Goal: Task Accomplishment & Management: Manage account settings

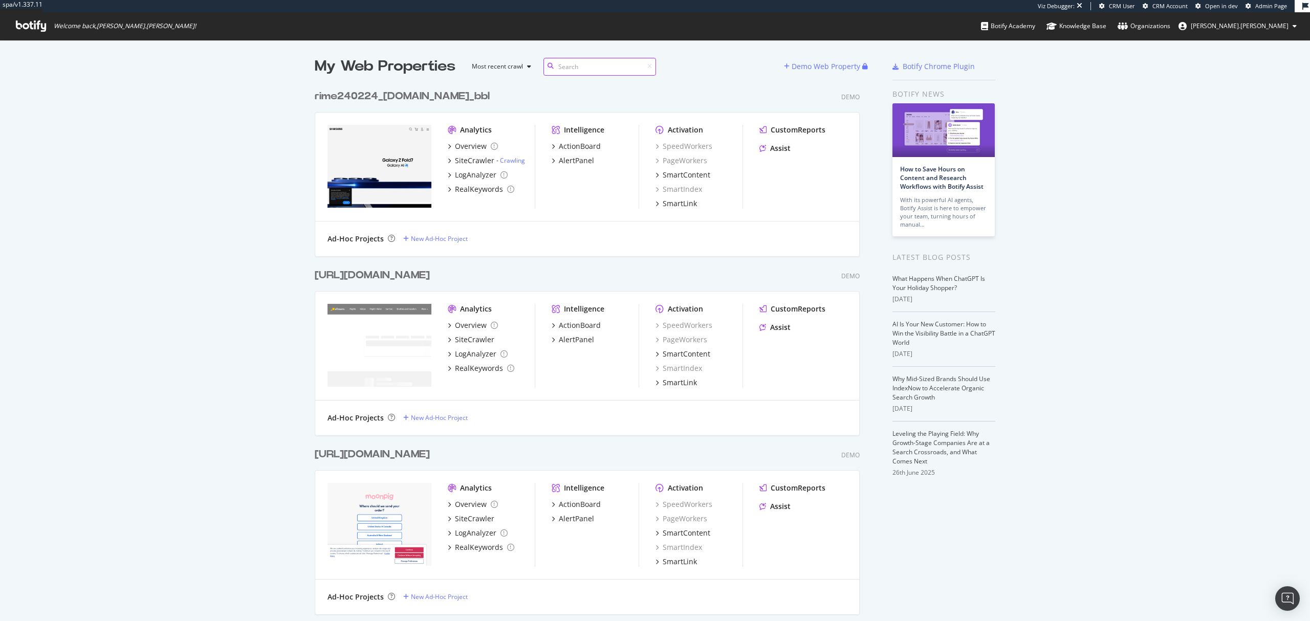
scroll to position [25976, 543]
click at [585, 63] on input at bounding box center [599, 67] width 113 height 18
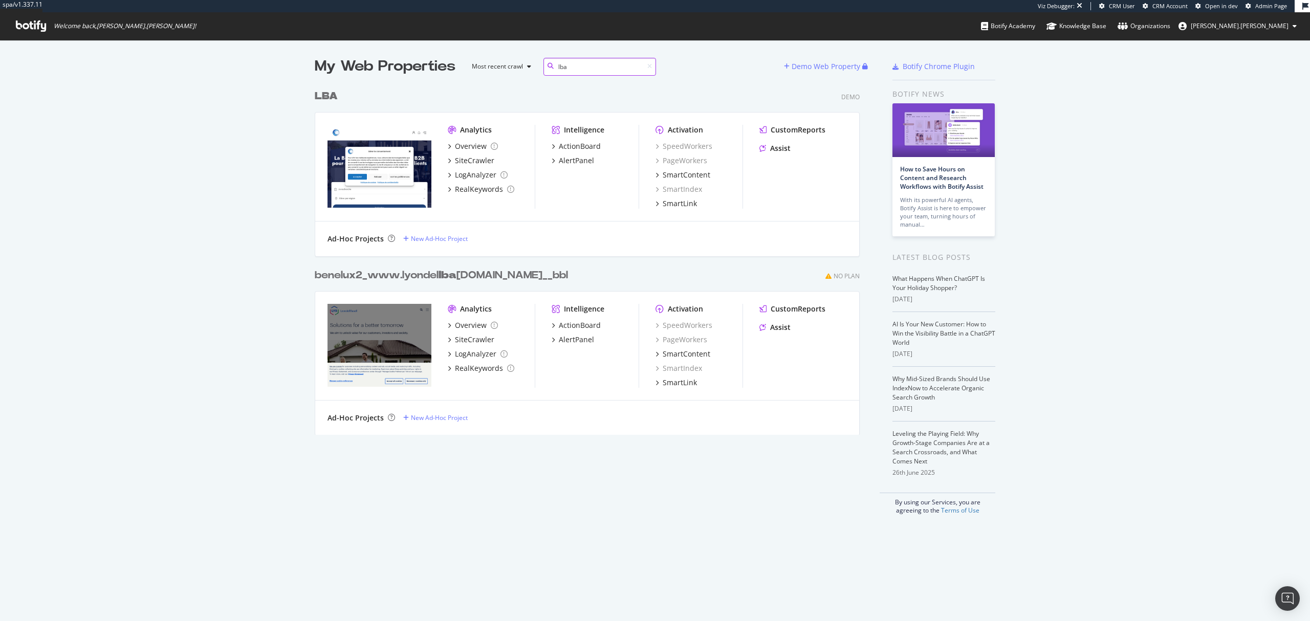
scroll to position [348, 543]
click at [577, 63] on input "lba" at bounding box center [599, 67] width 113 height 18
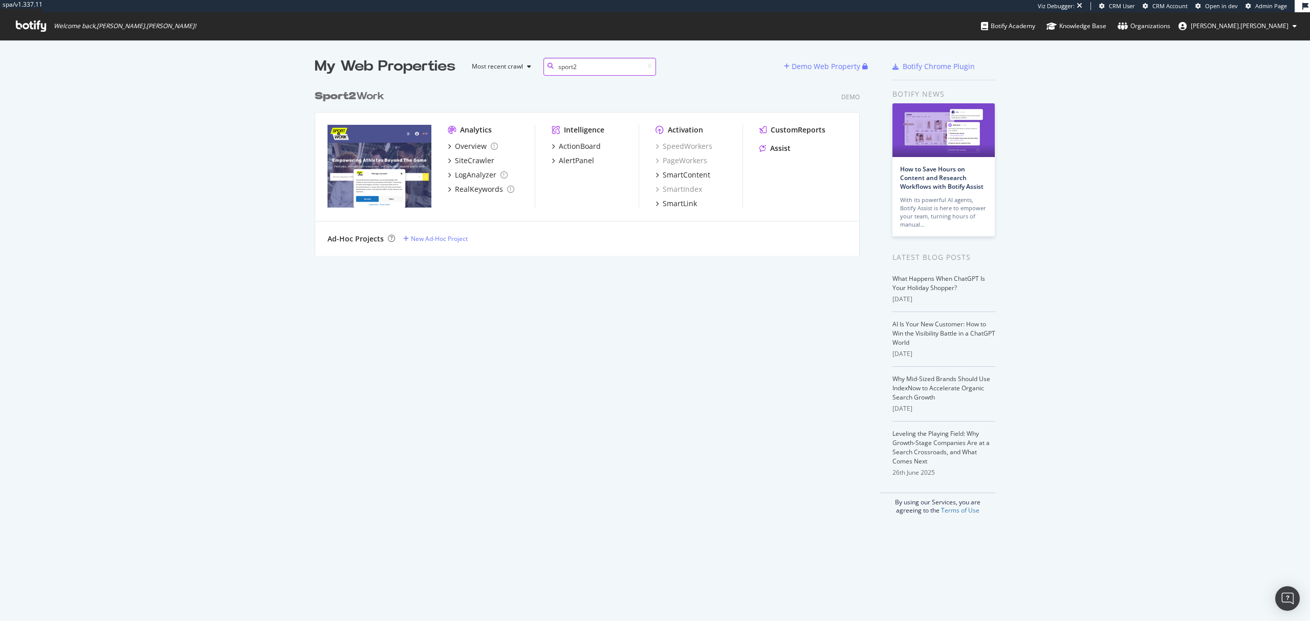
scroll to position [10, 11]
click at [592, 62] on input "sport2work" at bounding box center [599, 67] width 113 height 18
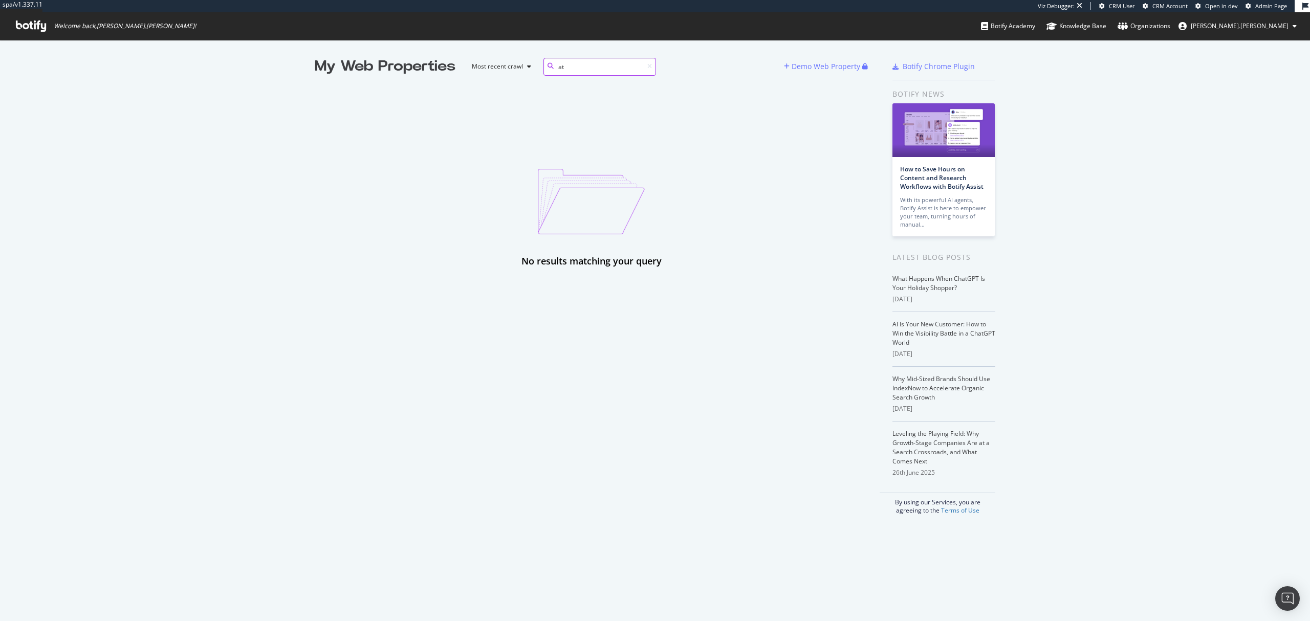
type input "a"
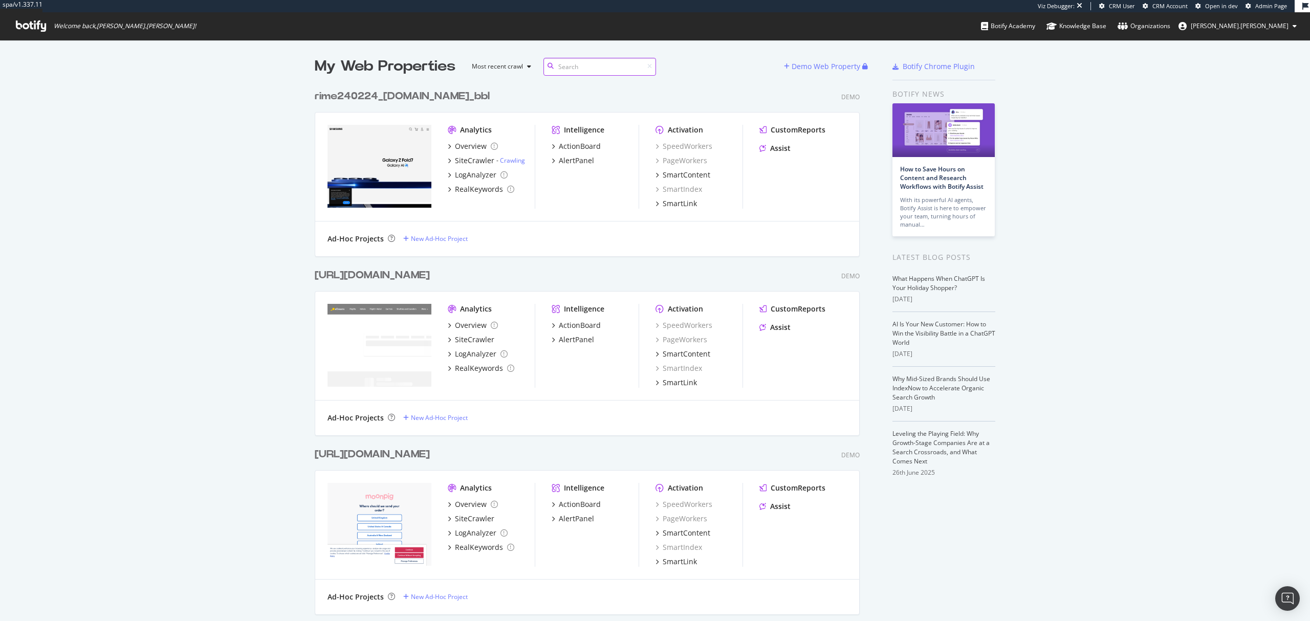
scroll to position [25976, 543]
click at [817, 68] on div "Demo Web Property" at bounding box center [825, 66] width 69 height 10
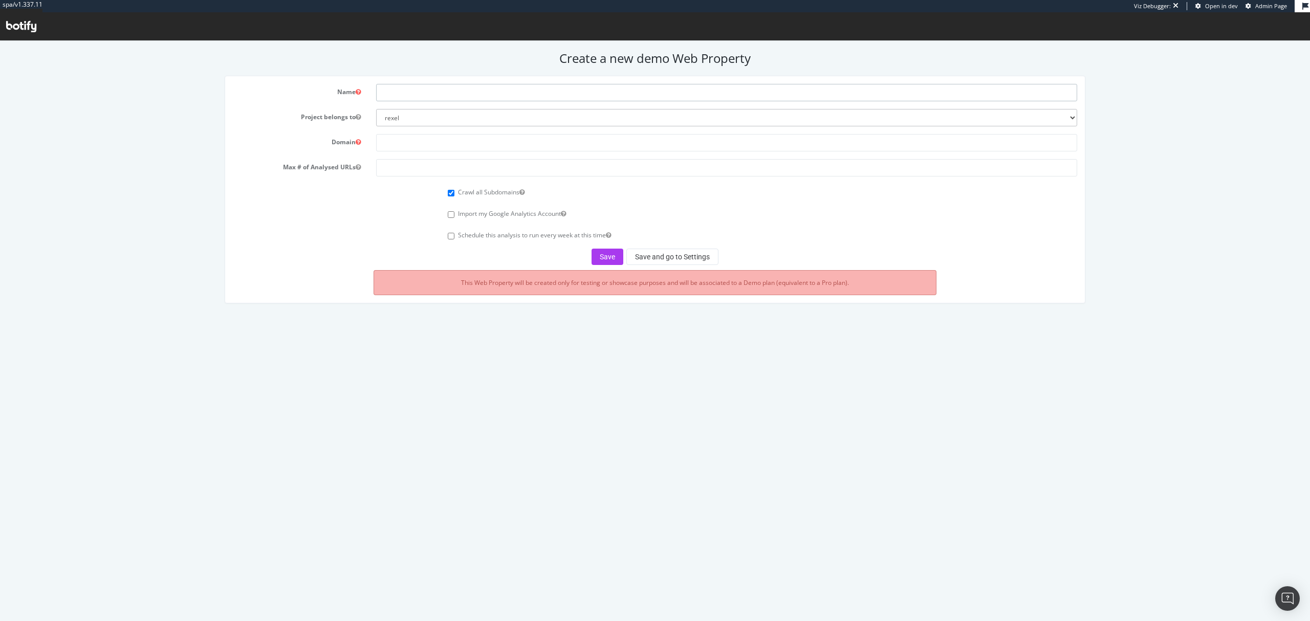
click at [409, 91] on input "text" at bounding box center [726, 92] width 700 height 17
type input "Athleis"
click at [413, 115] on select "rexel euromaster0 monaco2024 apac-crawl-prospect uk-crawl-prospect us-crawl-pro…" at bounding box center [726, 117] width 700 height 17
select select "41186"
click at [376, 109] on select "rexel euromaster0 monaco2024 apac-crawl-prospect uk-crawl-prospect us-crawl-pro…" at bounding box center [726, 117] width 700 height 17
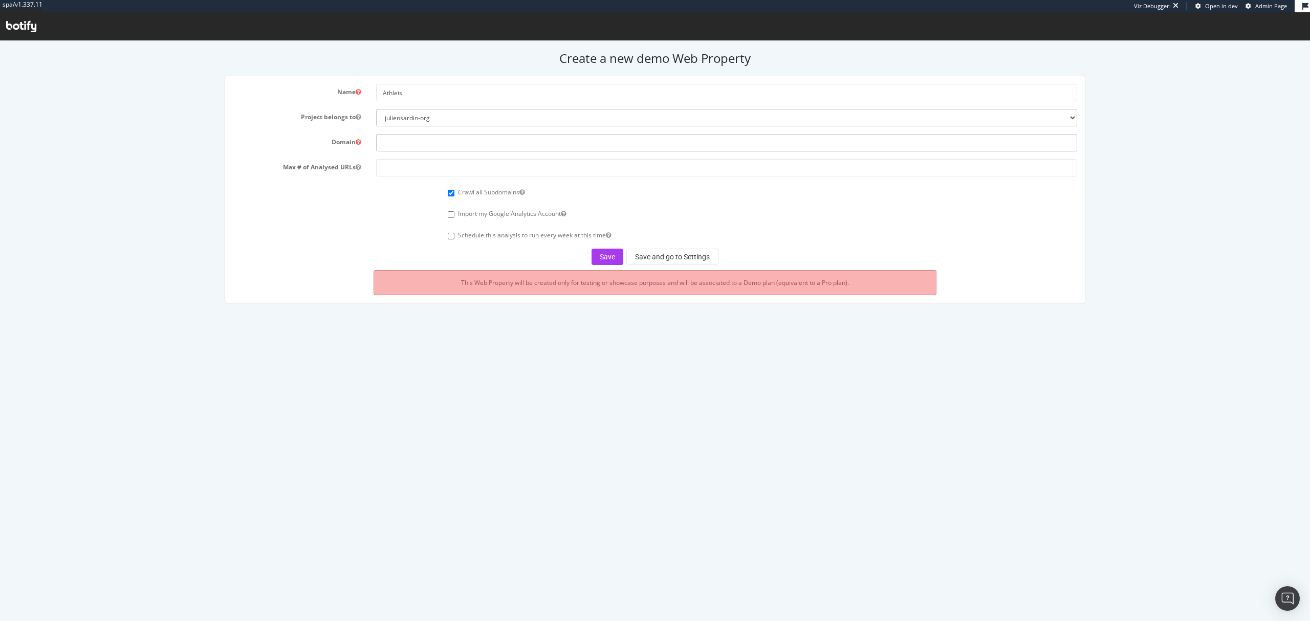
click at [413, 147] on input "text" at bounding box center [726, 142] width 700 height 17
type input "[DOMAIN_NAME]"
click at [414, 174] on input "number" at bounding box center [726, 167] width 700 height 17
type input "1000"
click at [656, 252] on button "Save and go to Settings" at bounding box center [672, 257] width 92 height 16
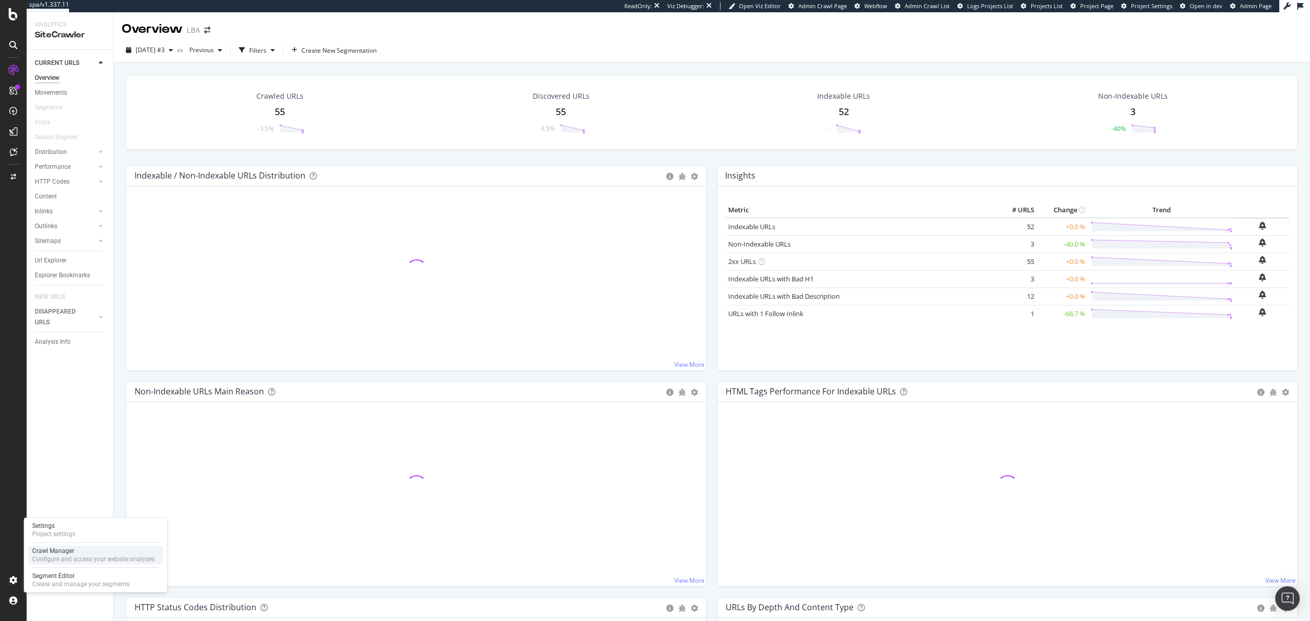
click at [54, 466] on div "Configure and access your website analyses" at bounding box center [93, 559] width 122 height 8
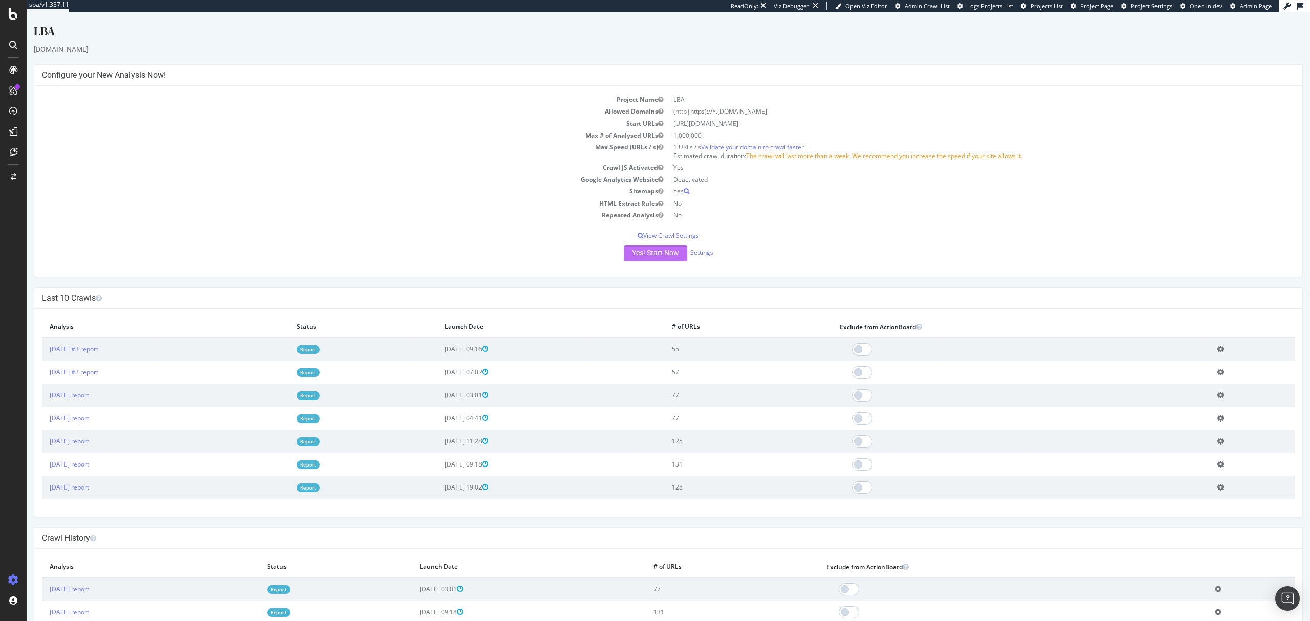
click at [649, 258] on button "Yes! Start Now" at bounding box center [655, 253] width 63 height 16
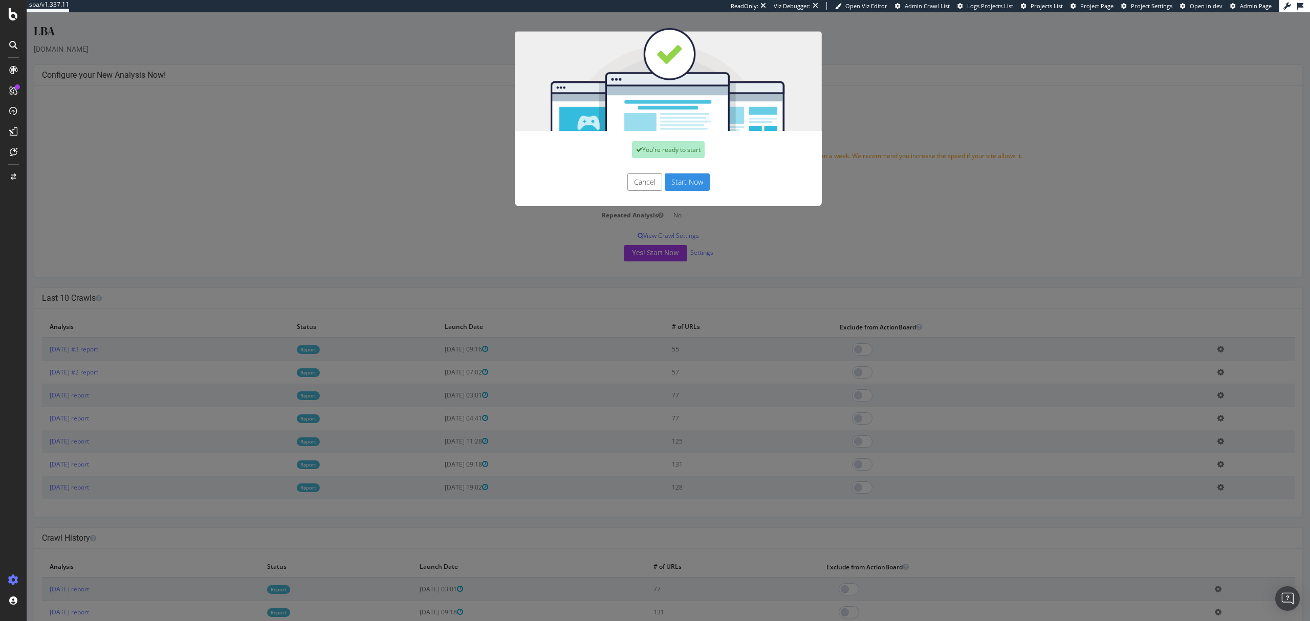
click at [690, 181] on button "Start Now" at bounding box center [686, 181] width 45 height 17
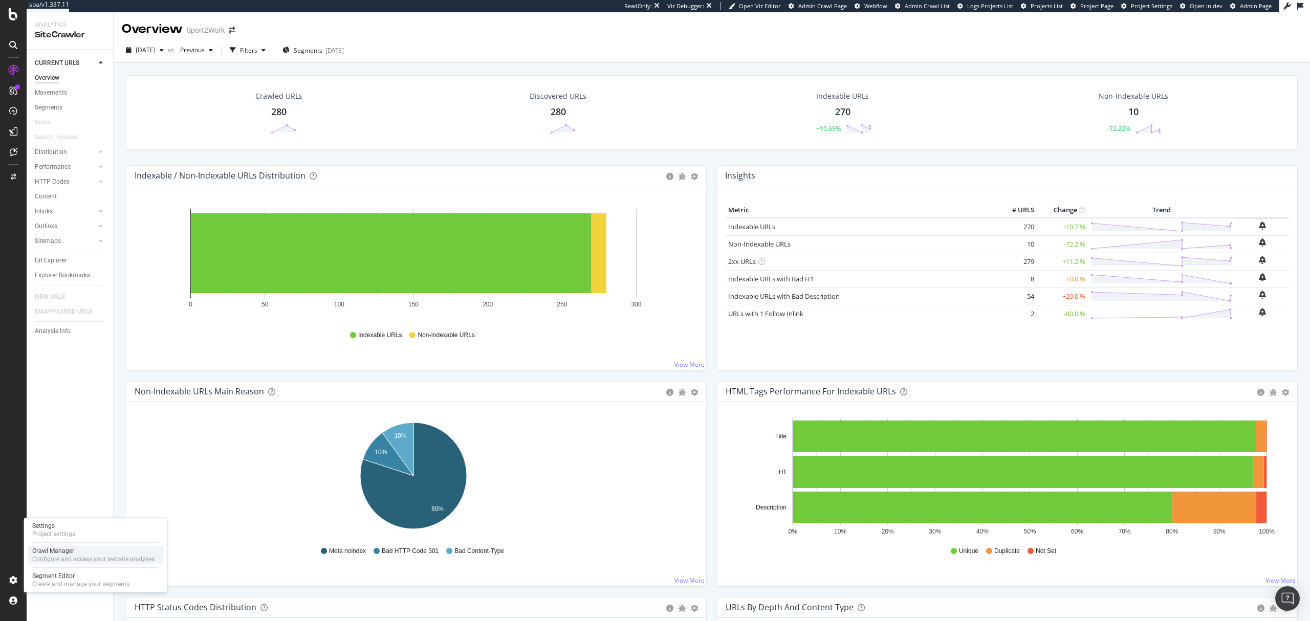
click at [67, 466] on div "Configure and access your website analyses" at bounding box center [93, 559] width 122 height 8
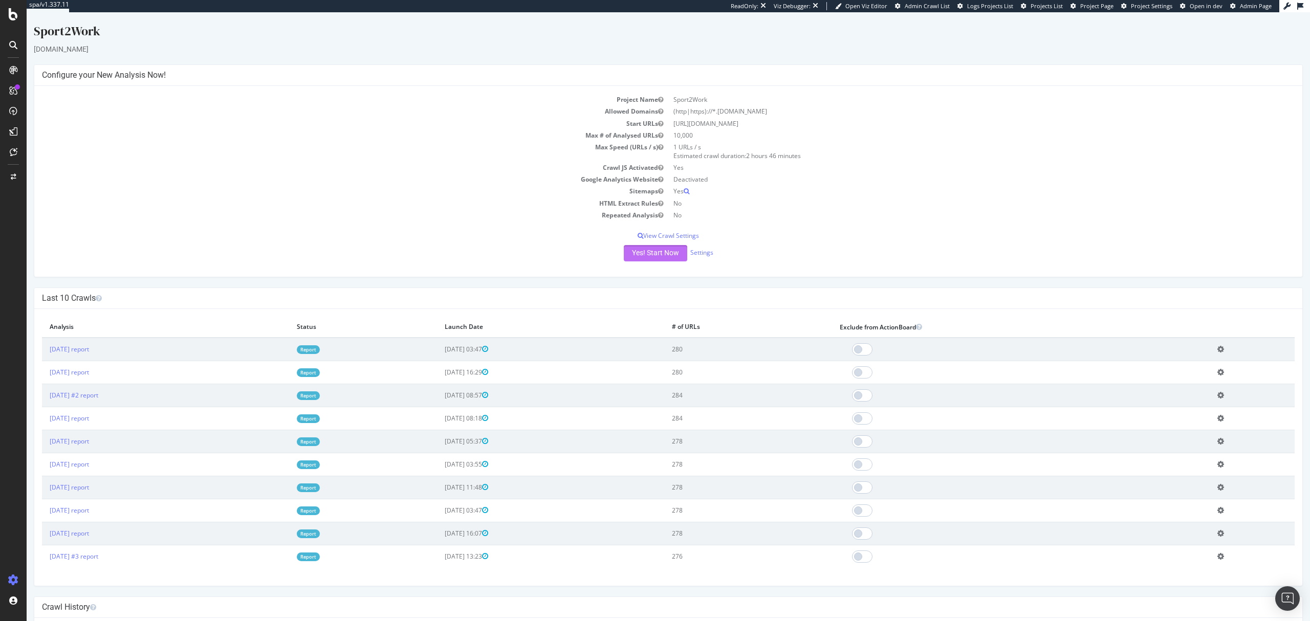
click at [644, 256] on button "Yes! Start Now" at bounding box center [655, 253] width 63 height 16
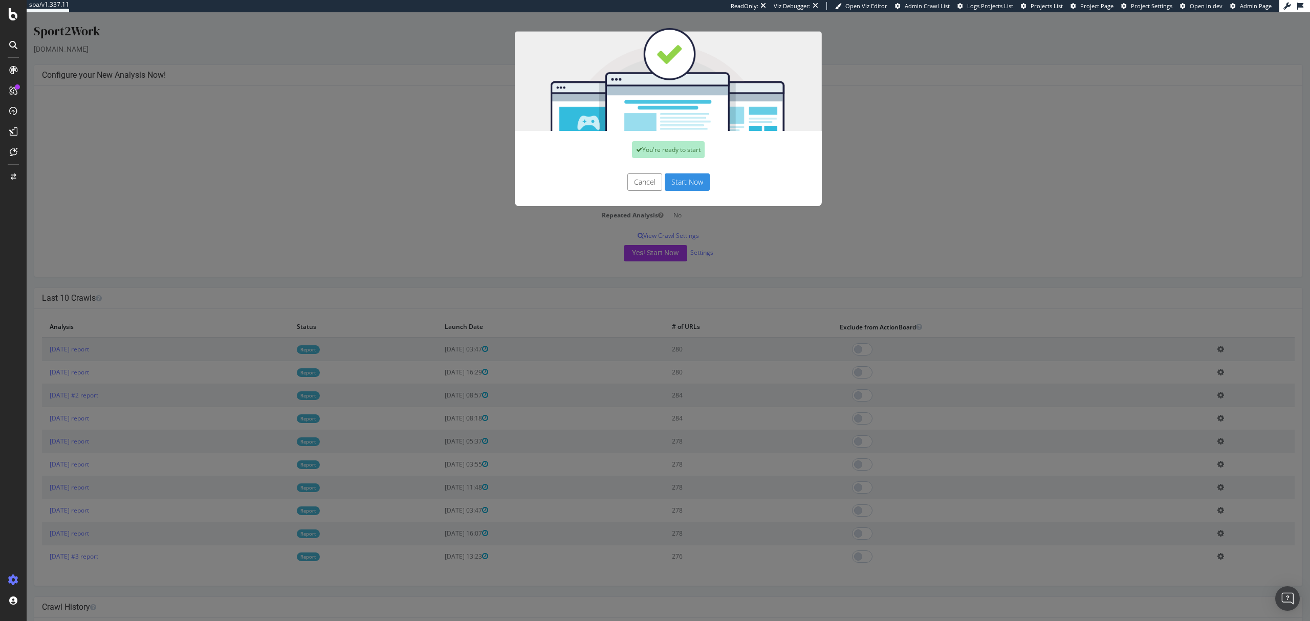
click at [670, 179] on button "Start Now" at bounding box center [686, 181] width 45 height 17
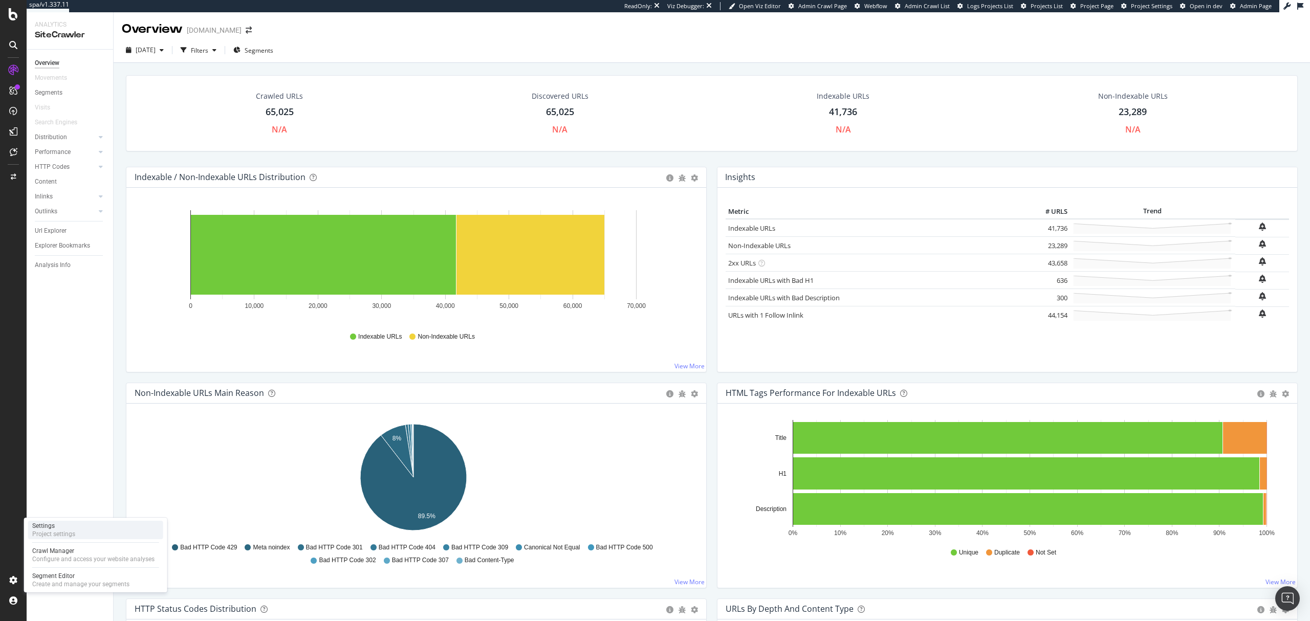
click at [105, 528] on div "Settings Project settings" at bounding box center [95, 530] width 135 height 18
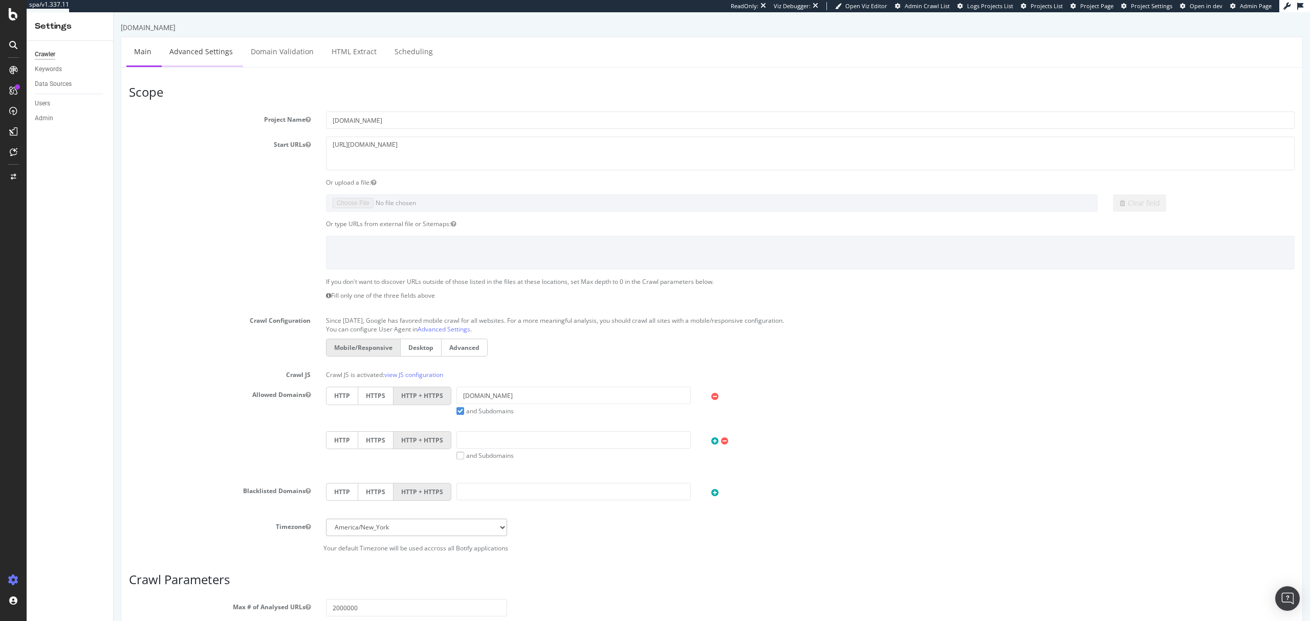
click at [211, 58] on link "Advanced Settings" at bounding box center [201, 51] width 79 height 28
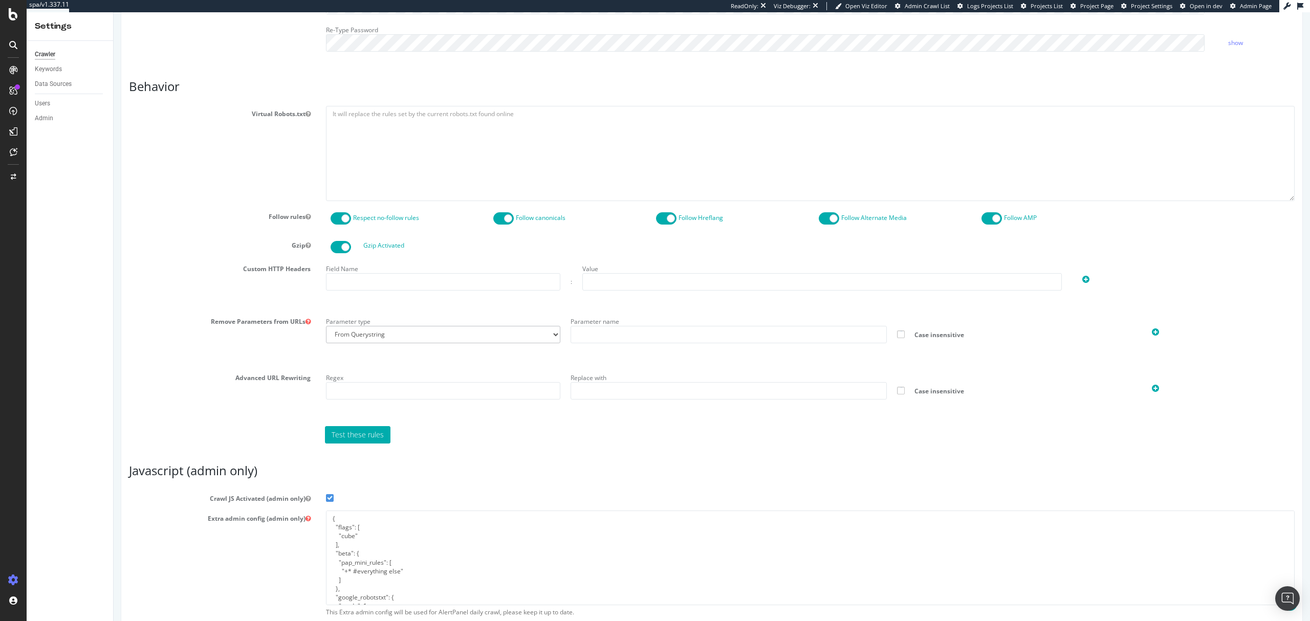
scroll to position [512, 0]
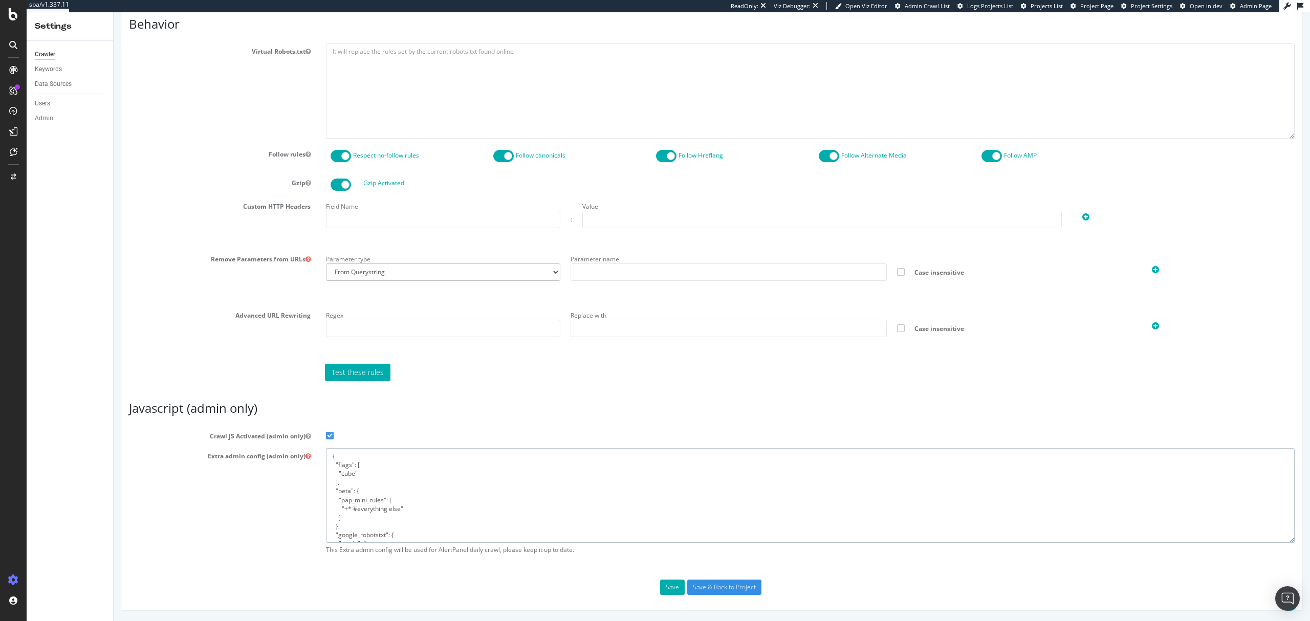
click at [487, 496] on textarea "{ "flags": [ "cube" ], "beta": { "pap_mini_rules": [ "+* #everything else" ] },…" at bounding box center [810, 495] width 968 height 95
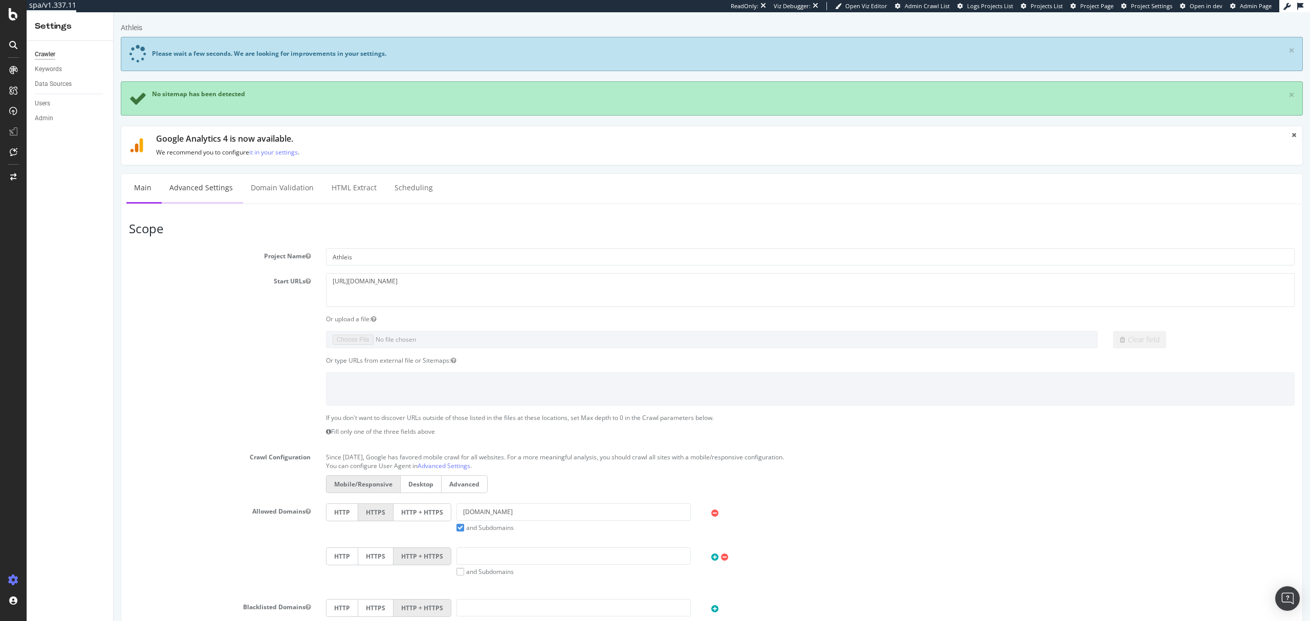
click at [202, 181] on link "Advanced Settings" at bounding box center [201, 188] width 79 height 28
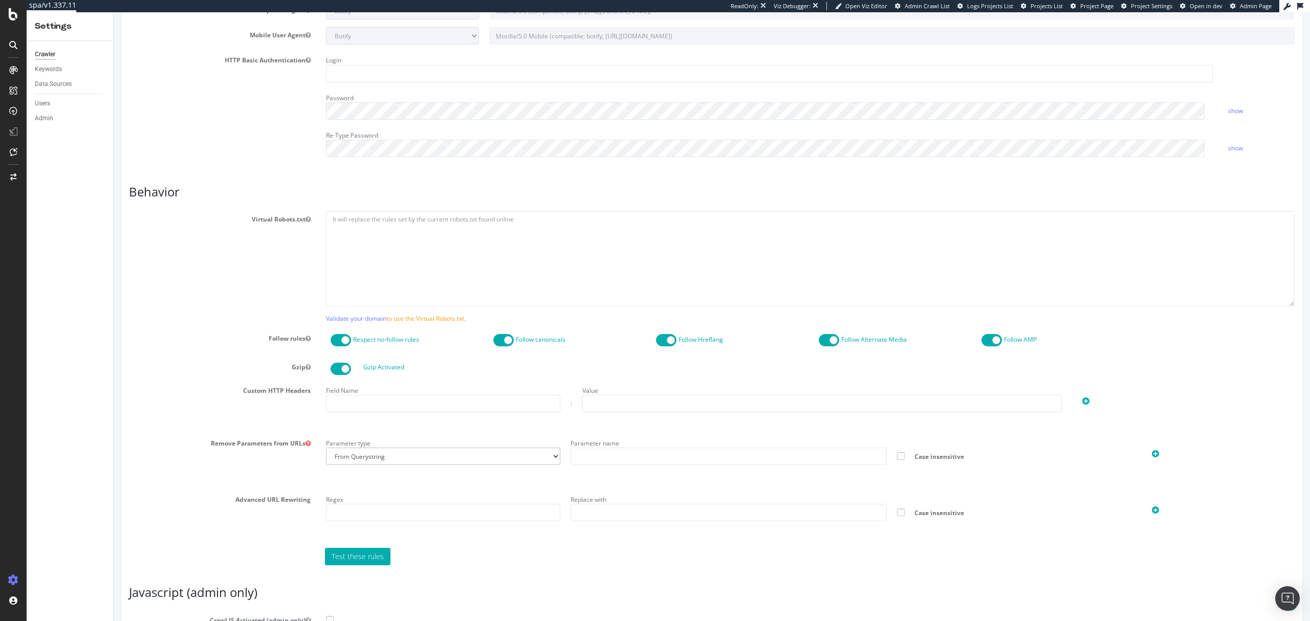
scroll to position [573, 0]
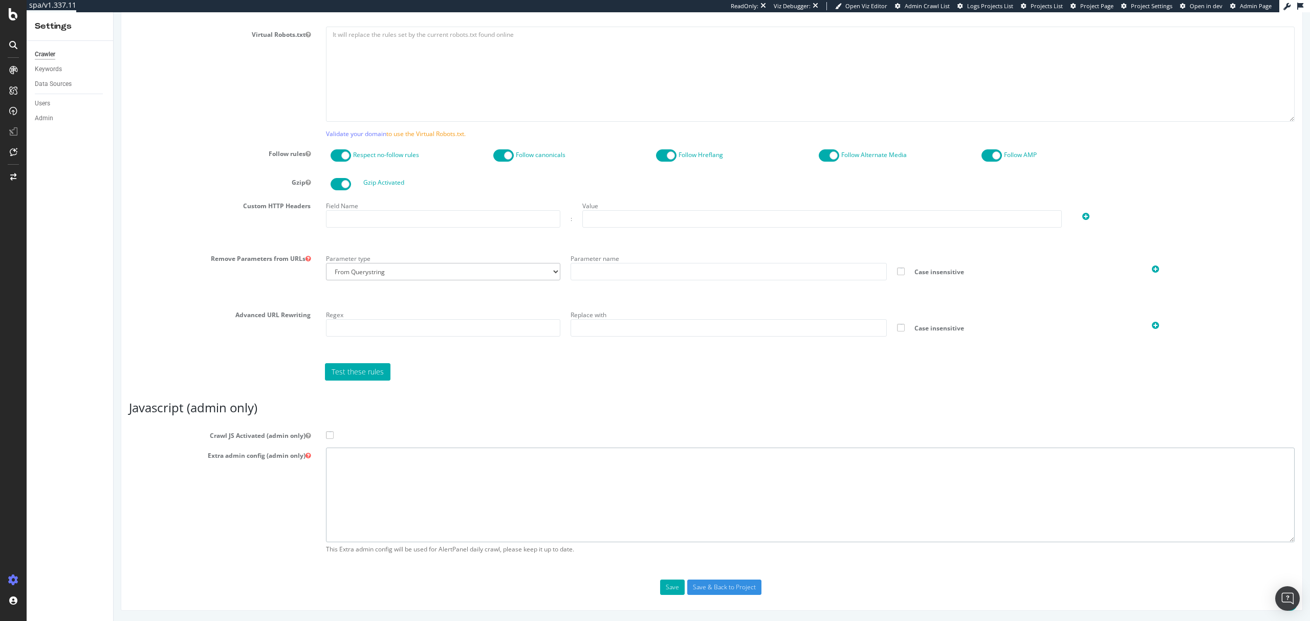
click at [466, 526] on textarea at bounding box center [810, 495] width 968 height 95
paste textarea "{ "flags": [ "cube" ], "beta": { "pap_mini_rules": [ "+* #everything else" ] },…"
type textarea "{ "flags": [ "cube" ], "beta": { "pap_mini_rules": [ "+* #everything else" ] },…"
click at [331, 434] on span at bounding box center [330, 435] width 8 height 8
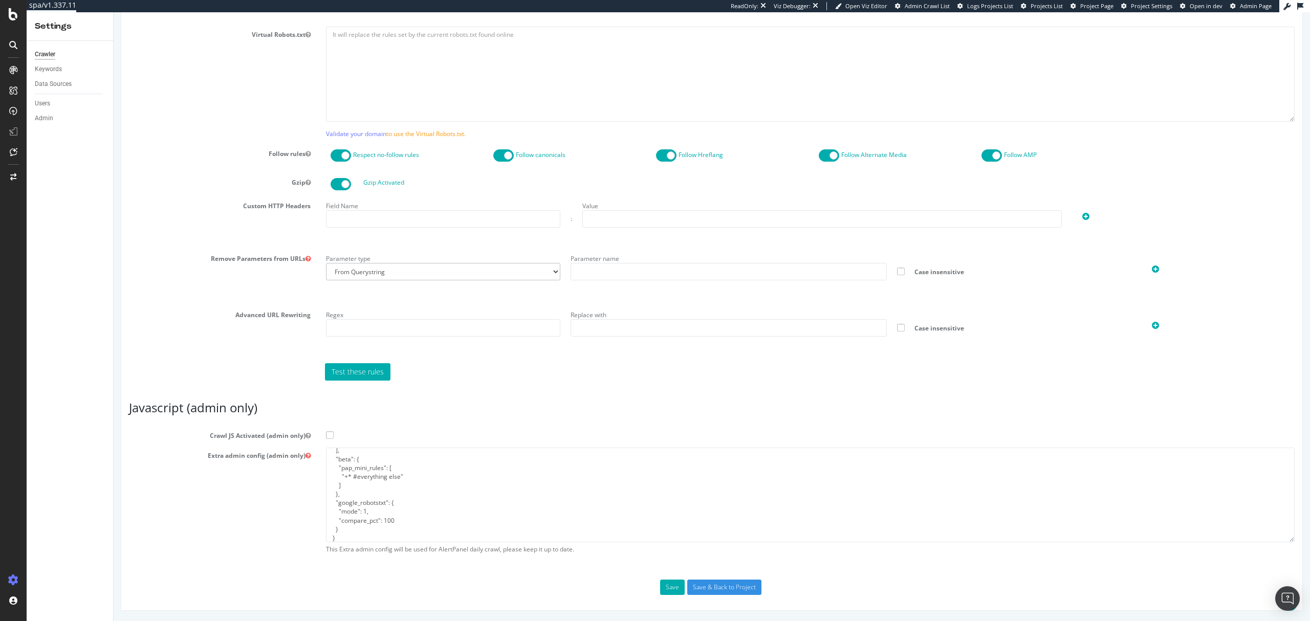
click at [114, 12] on input "Crawl JS Activated (admin only)" at bounding box center [114, 12] width 0 height 0
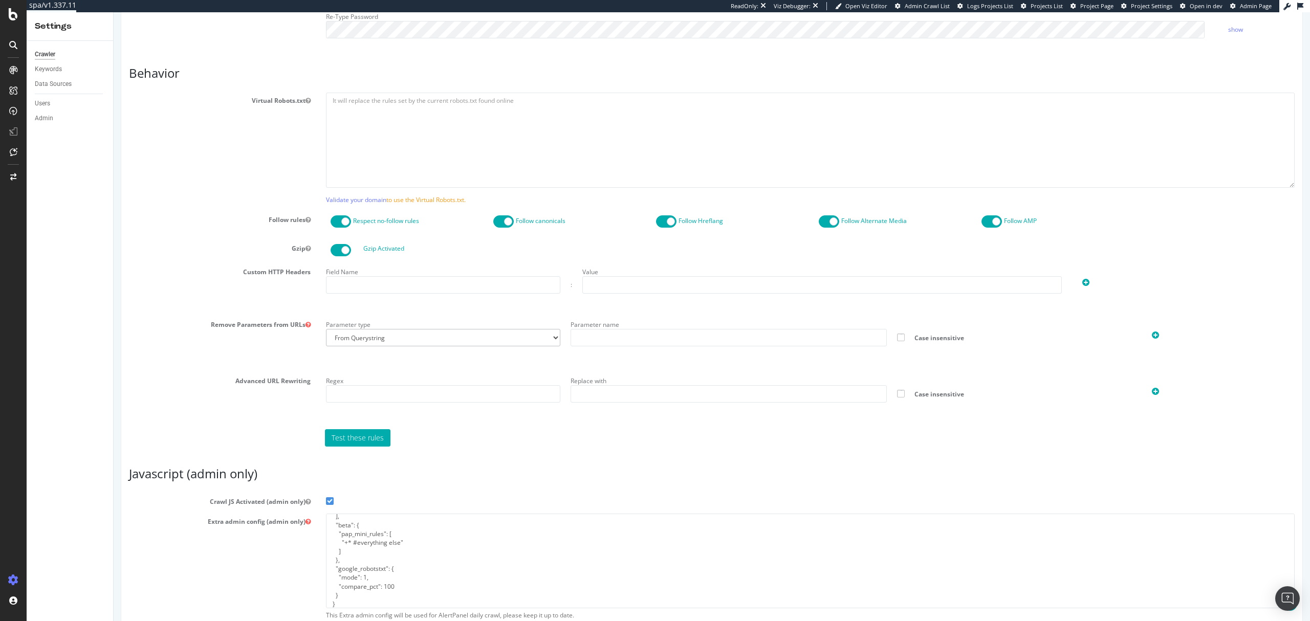
scroll to position [573, 0]
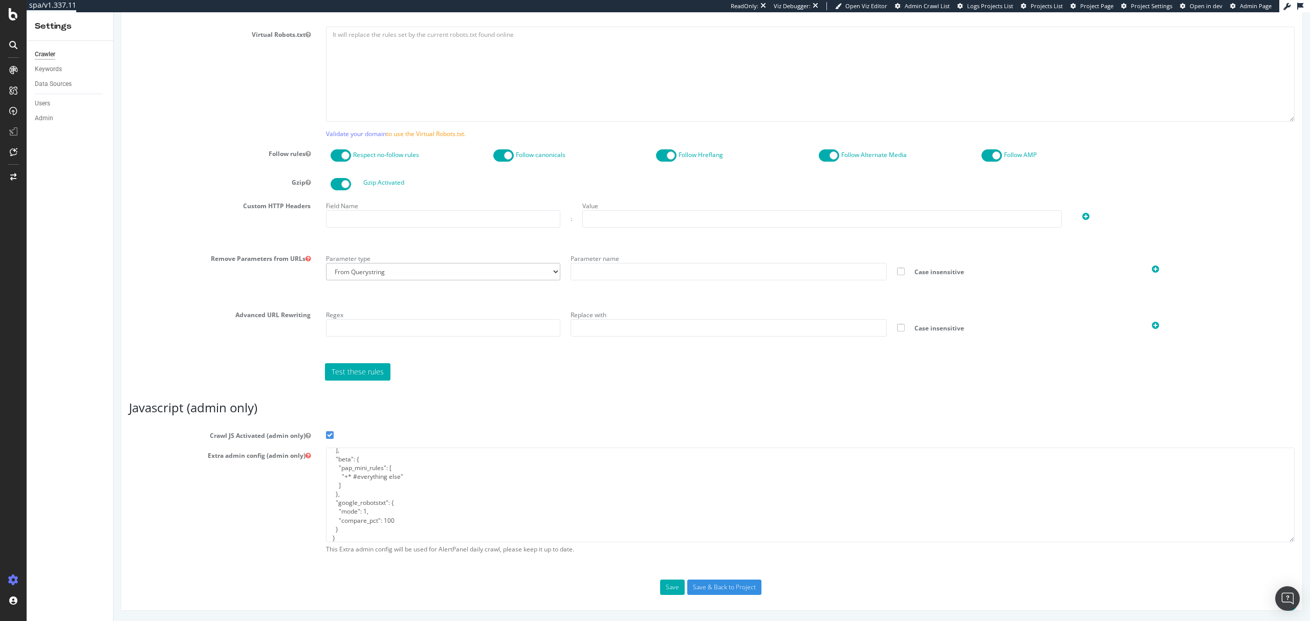
click at [726, 578] on div "Report features Content Quality Evaluate Content Quality Identify areas of your…" at bounding box center [711, 76] width 1165 height 1037
click at [721, 586] on input "Save & Back to Project" at bounding box center [724, 587] width 74 height 15
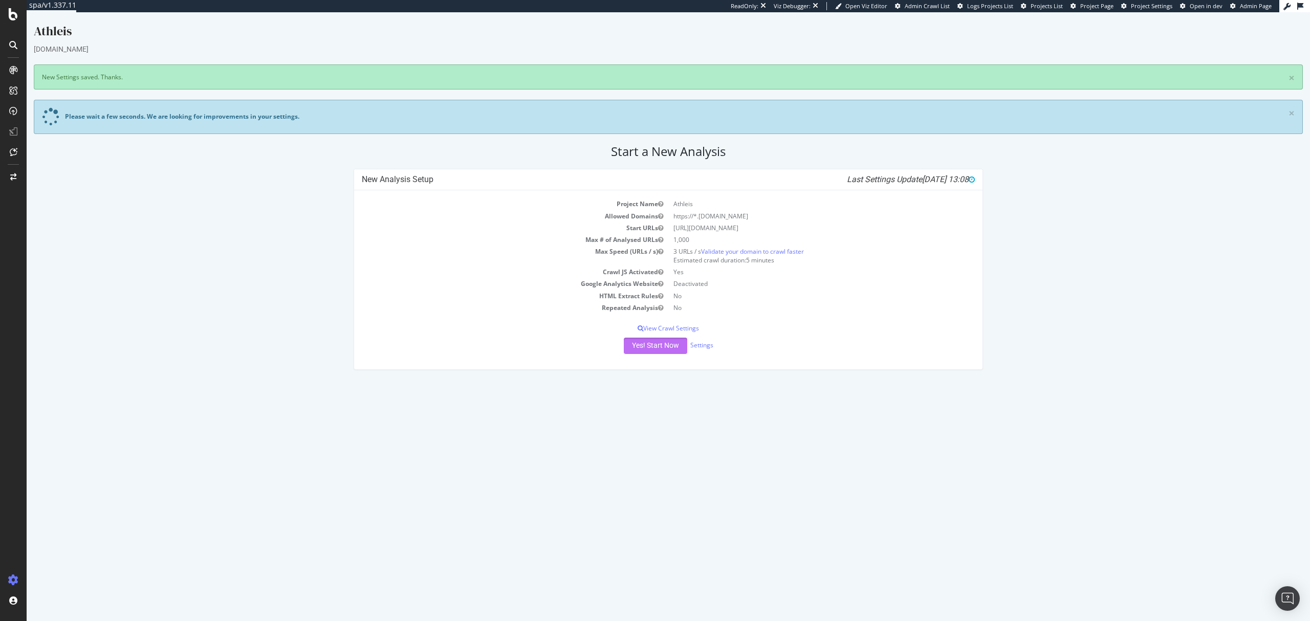
click at [666, 348] on button "Yes! Start Now" at bounding box center [655, 346] width 63 height 16
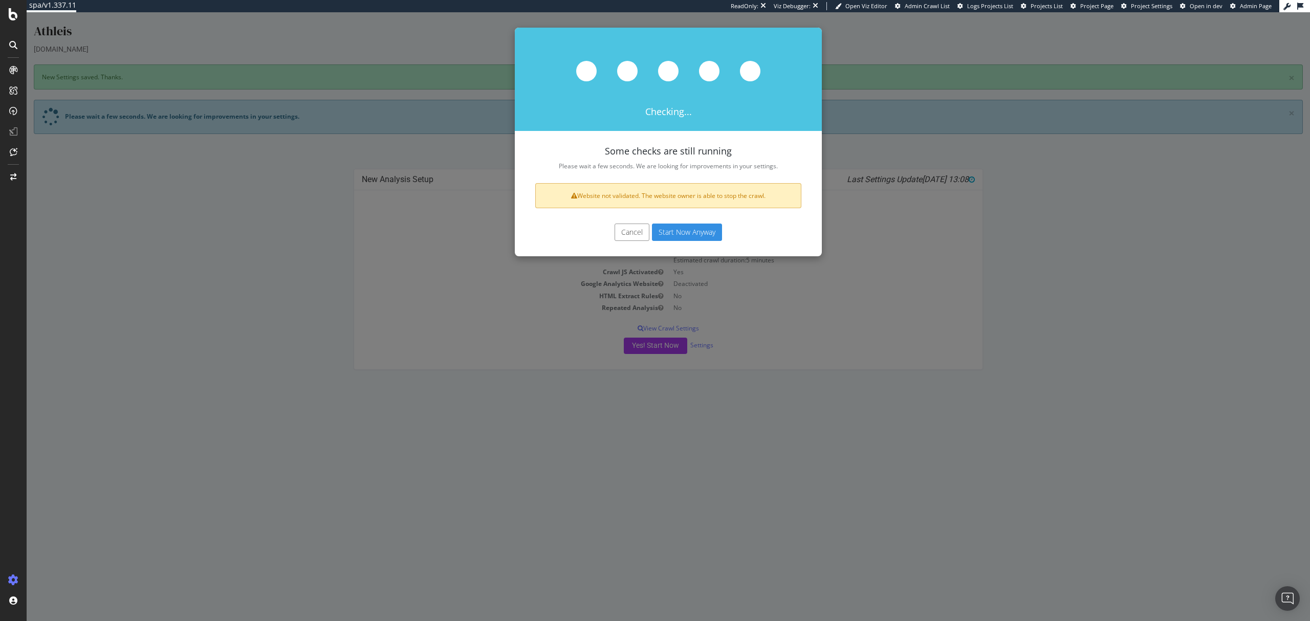
click at [676, 226] on button "Start Now Anyway" at bounding box center [687, 232] width 70 height 17
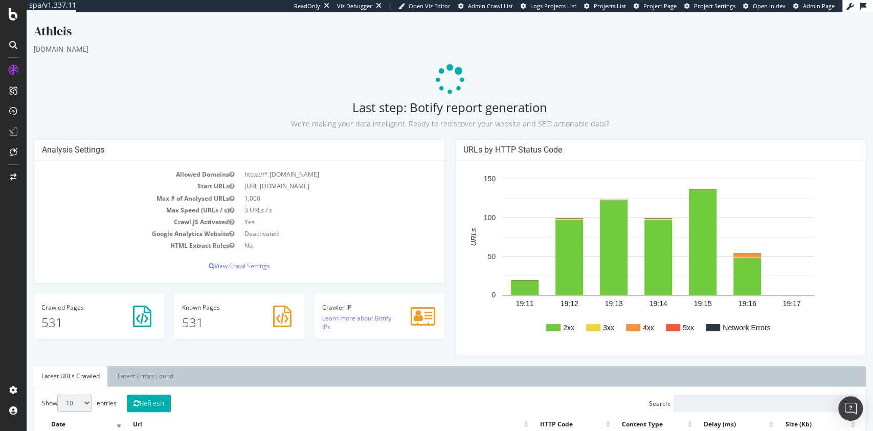
click at [166, 121] on p "We’re making your data intelligent. Ready to rediscover your website and SEO ac…" at bounding box center [450, 122] width 832 height 14
